Goal: Information Seeking & Learning: Learn about a topic

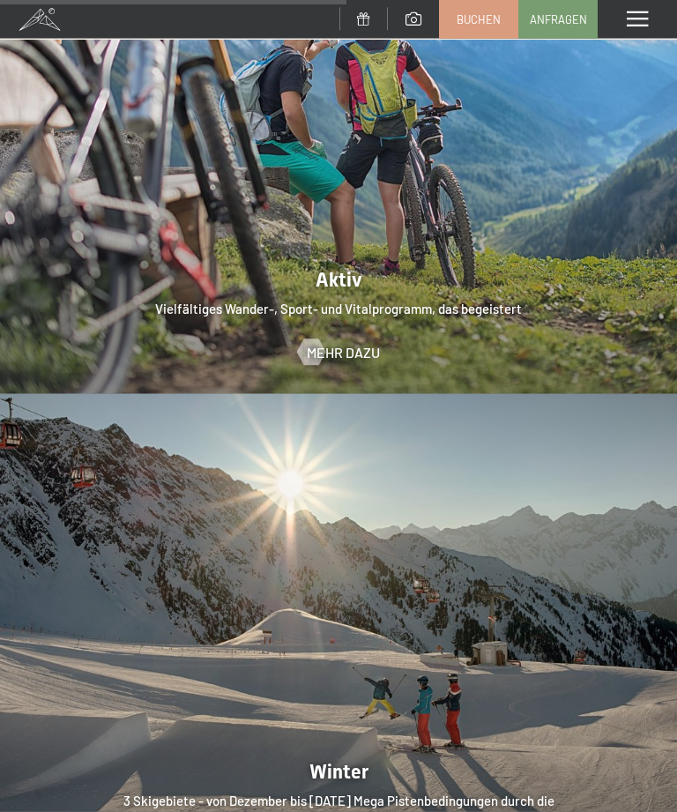
scroll to position [3233, 0]
click at [347, 342] on span "Mehr dazu" at bounding box center [343, 351] width 73 height 19
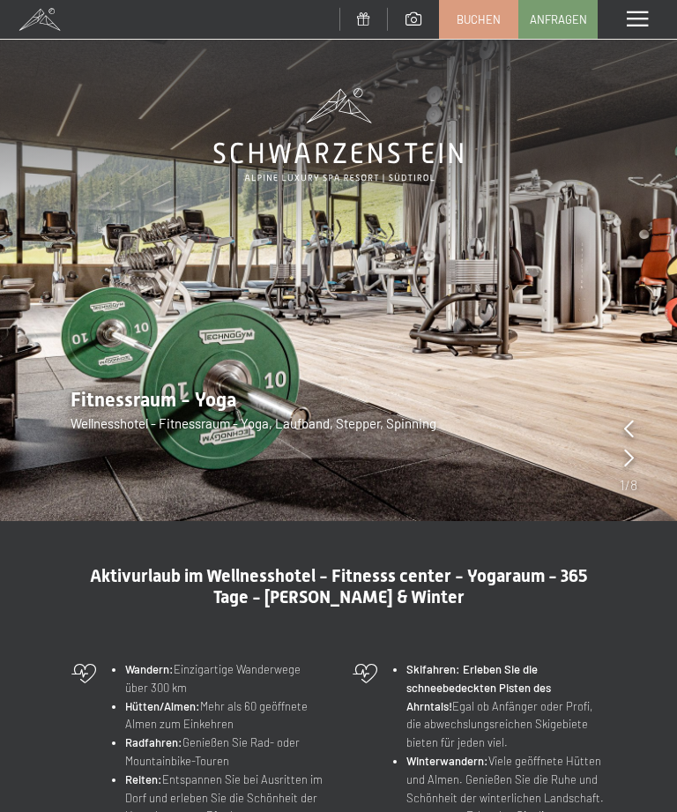
click at [634, 24] on span at bounding box center [637, 19] width 21 height 16
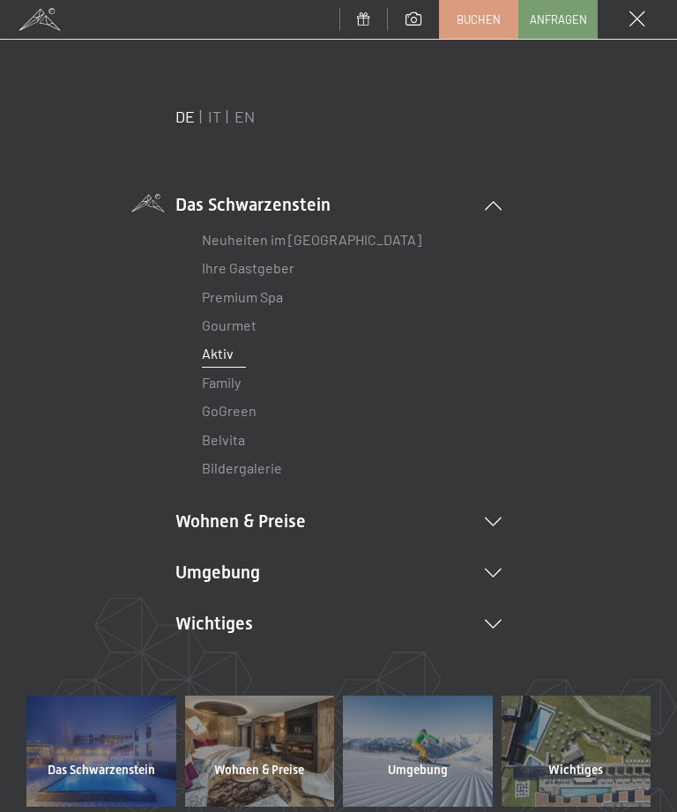
click at [498, 563] on li "Umgebung Das Ahrntal Ski & Winter Skifahren Skischule Wandern & Sommer Wandern …" at bounding box center [338, 572] width 326 height 25
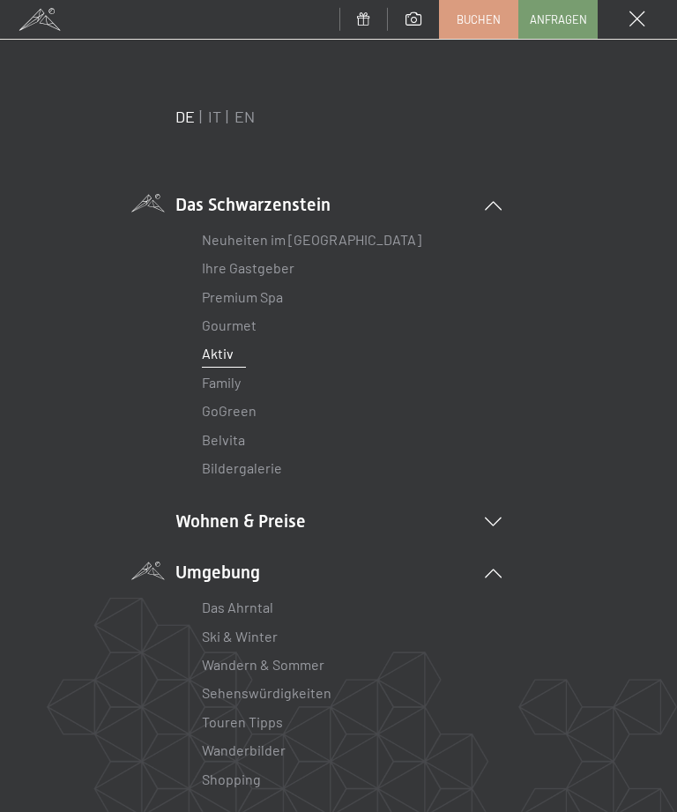
click at [263, 601] on link "Das Ahrntal" at bounding box center [237, 607] width 71 height 17
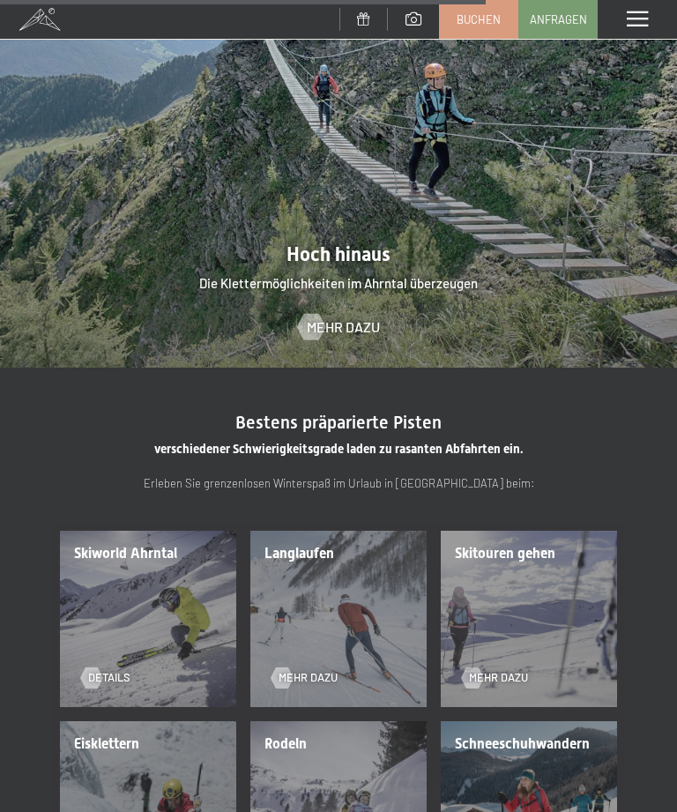
scroll to position [2467, 0]
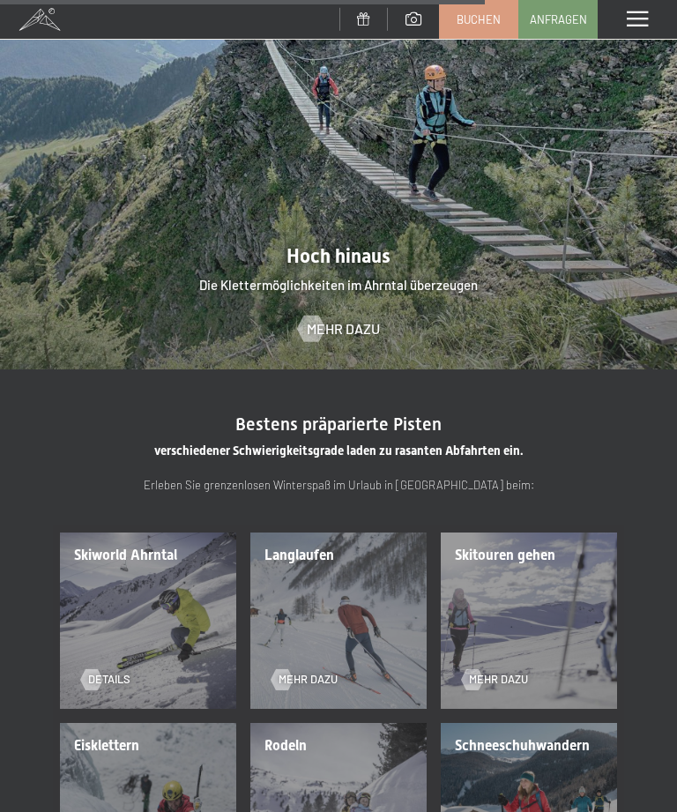
click at [160, 596] on div "Skiworld Ahrntal Details" at bounding box center [148, 621] width 190 height 190
click at [105, 672] on span "Details" at bounding box center [109, 680] width 42 height 16
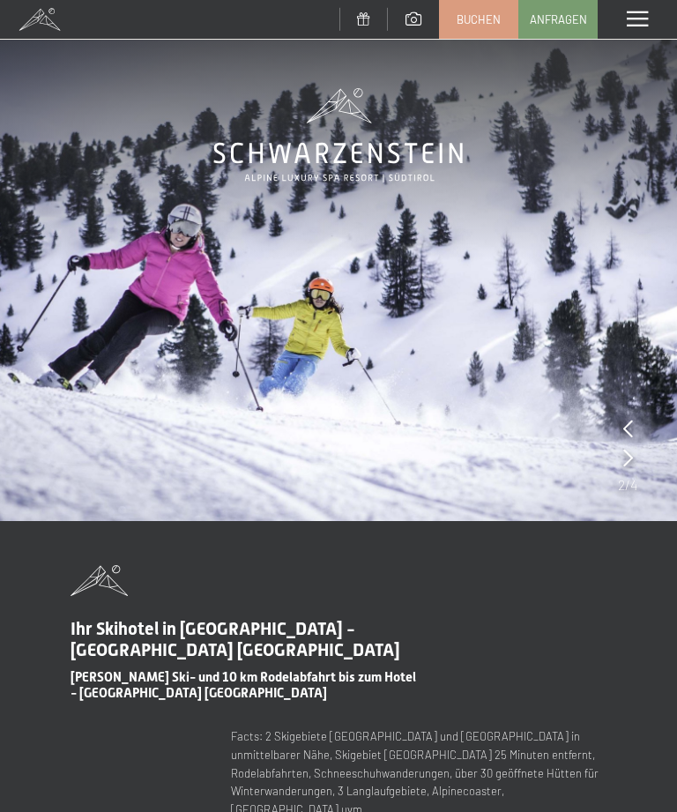
click at [642, 17] on span at bounding box center [637, 19] width 21 height 16
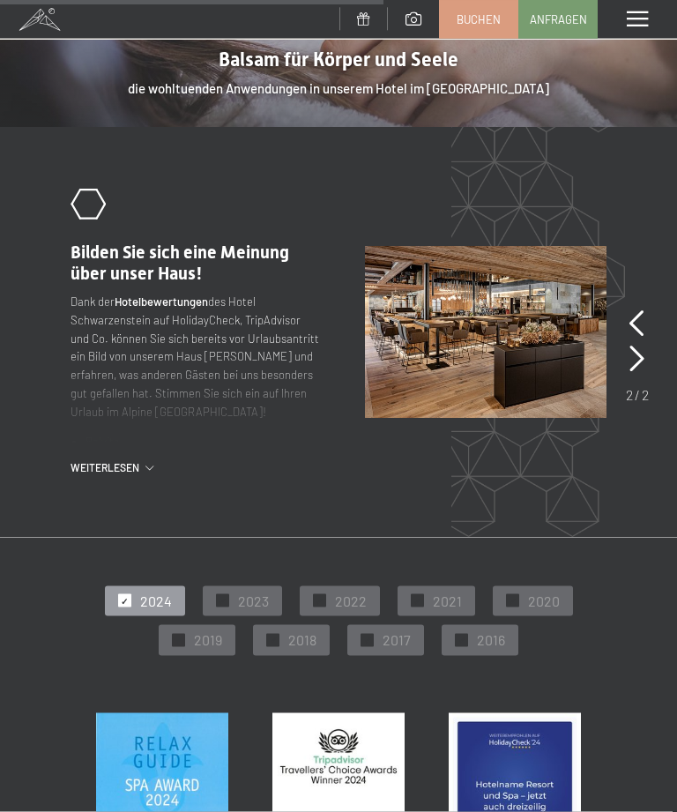
scroll to position [2373, 0]
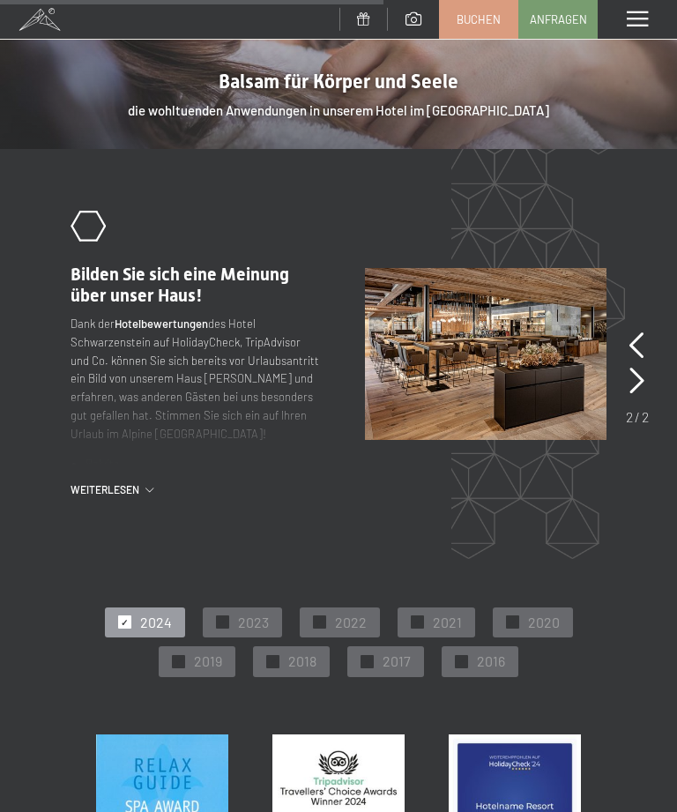
click at [676, 227] on section "slide 2 of 2 .st0{fill:none;stroke:#FFFFFF;stroke-width:2;stroke-linecap:round;…" at bounding box center [338, 353] width 677 height 409
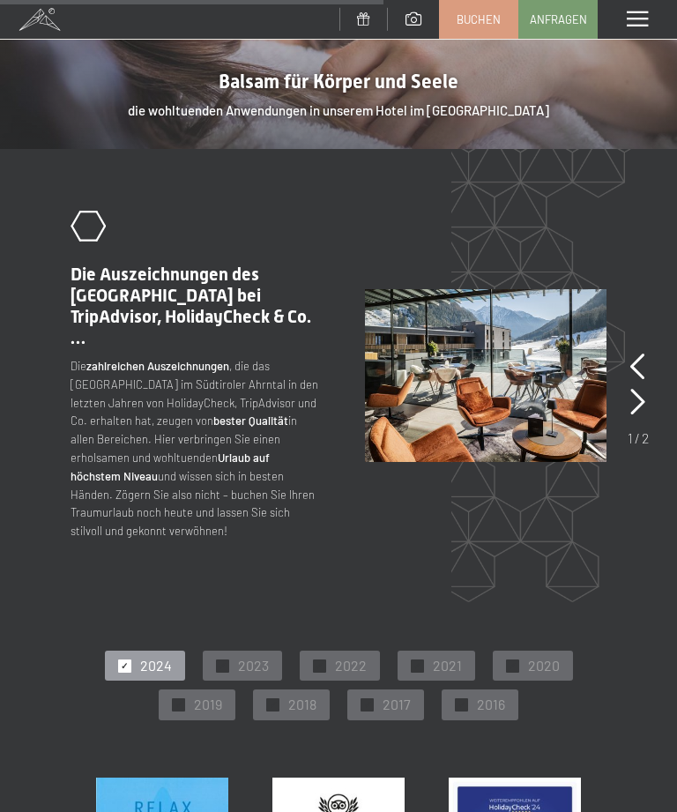
click at [645, 354] on icon at bounding box center [637, 367] width 15 height 26
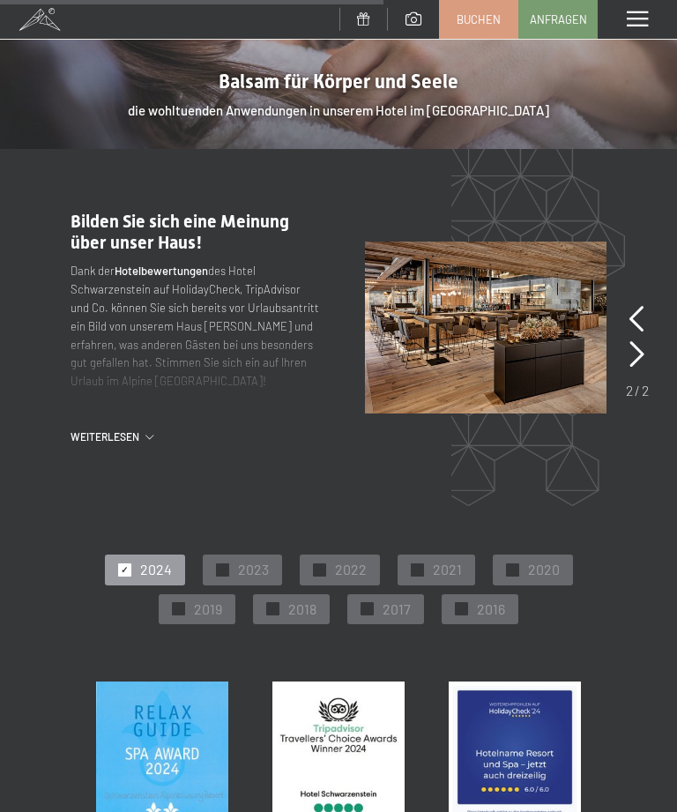
click at [638, 341] on icon at bounding box center [637, 354] width 15 height 26
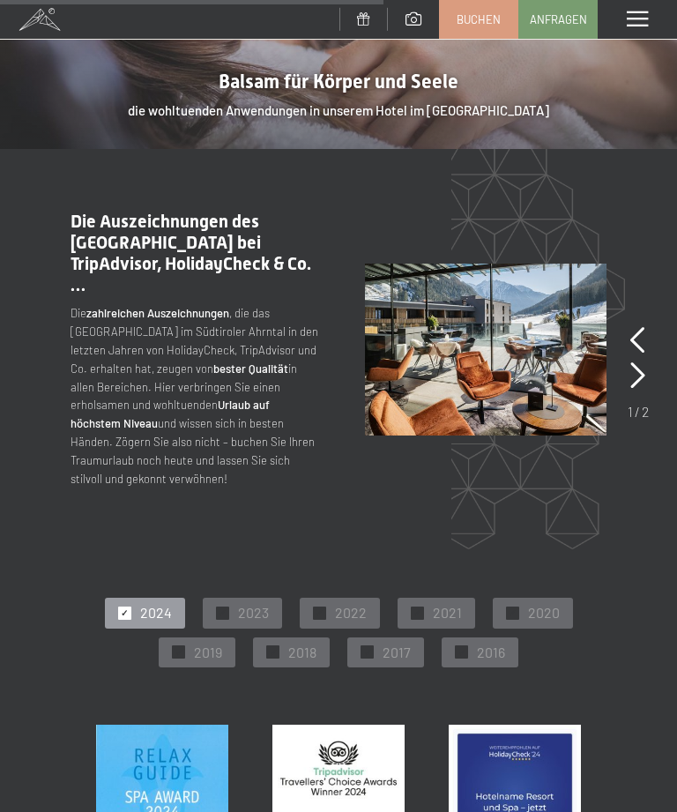
click at [642, 362] on icon at bounding box center [637, 375] width 15 height 26
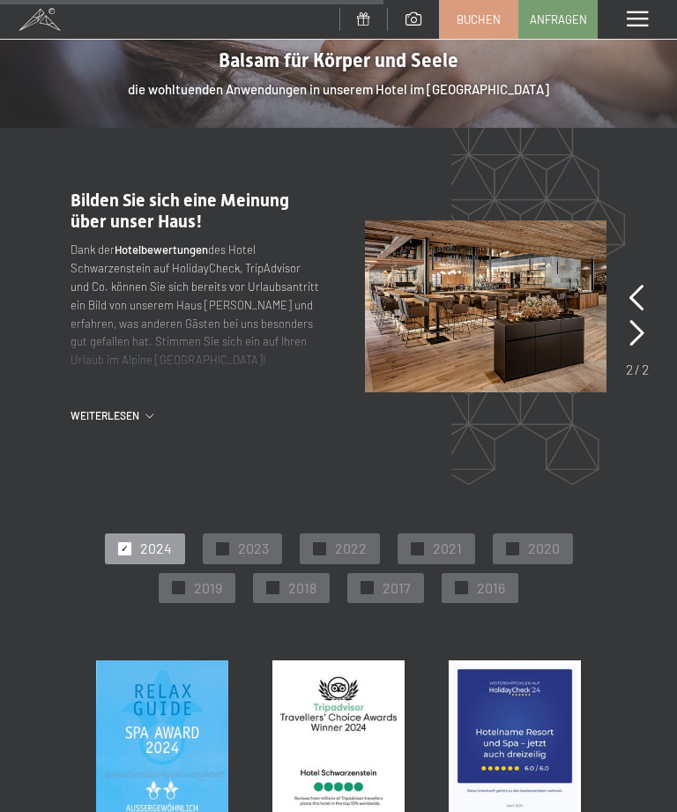
click at [156, 408] on div "Weiterlesen" at bounding box center [196, 415] width 250 height 15
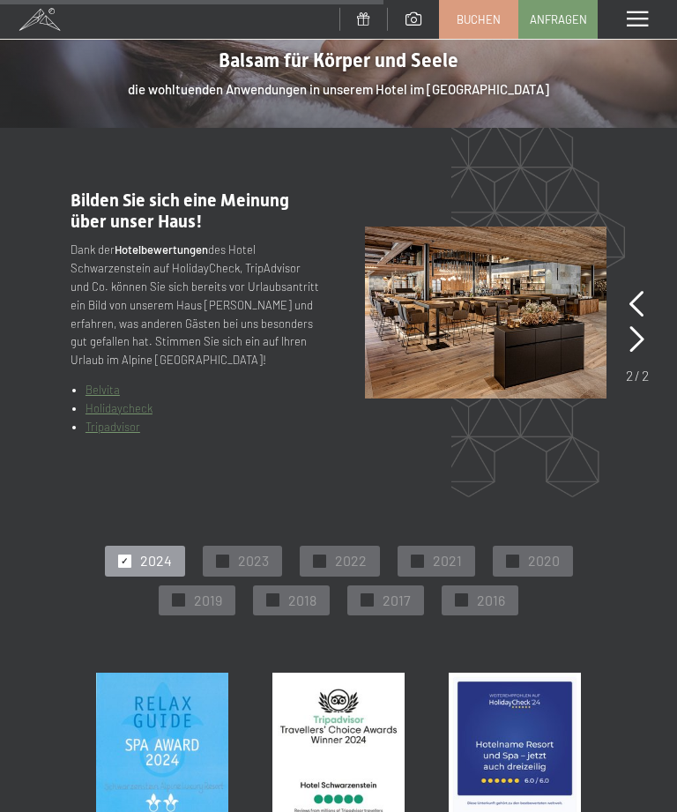
click at [105, 383] on link "Belvita" at bounding box center [103, 390] width 34 height 14
